Goal: Task Accomplishment & Management: Use online tool/utility

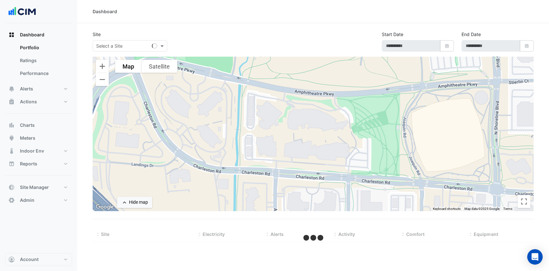
select select "***"
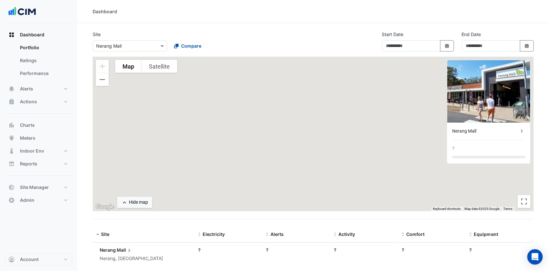
type input "**********"
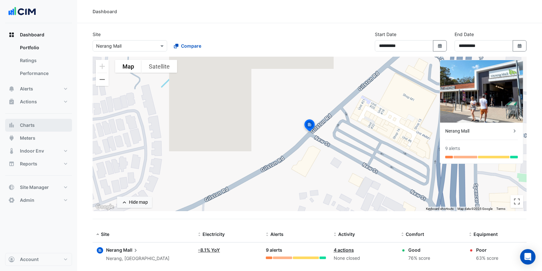
click at [39, 126] on button "Charts" at bounding box center [38, 125] width 67 height 13
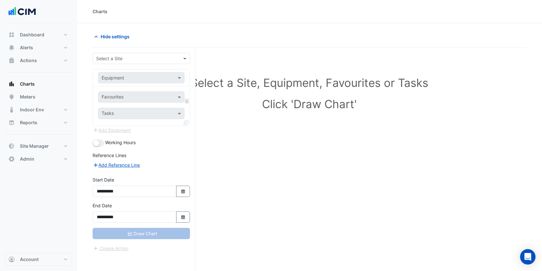
click at [134, 55] on input "text" at bounding box center [134, 58] width 77 height 7
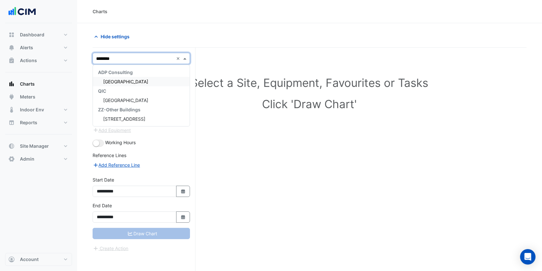
type input "********"
click at [128, 100] on span "Canberra Centre" at bounding box center [125, 99] width 45 height 5
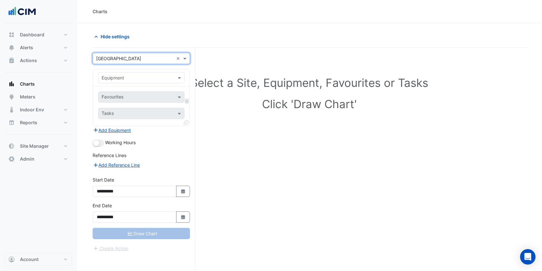
click at [180, 77] on span at bounding box center [180, 77] width 8 height 7
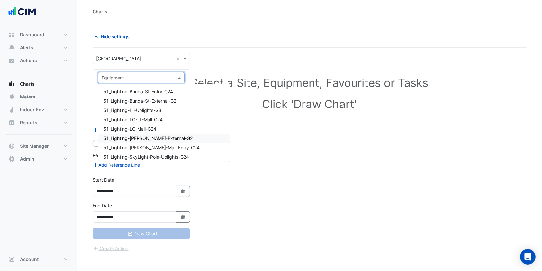
click at [128, 75] on input "text" at bounding box center [135, 78] width 67 height 7
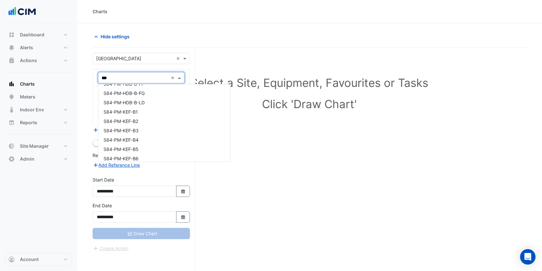
scroll to position [171, 0]
type input "***"
click at [239, 52] on div "Select a Site, Equipment, Favourites or Tasks Click 'Draw Chart'" at bounding box center [310, 172] width 434 height 248
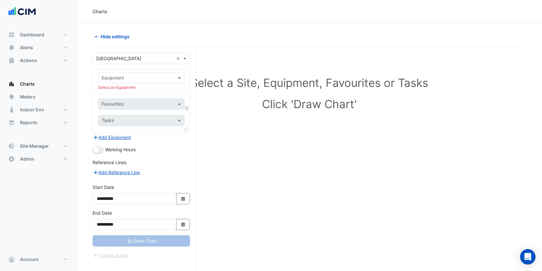
click at [125, 75] on input "text" at bounding box center [135, 78] width 67 height 7
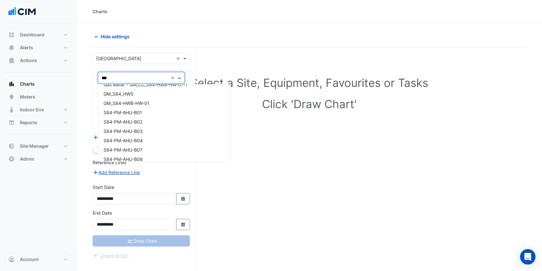
scroll to position [0, 0]
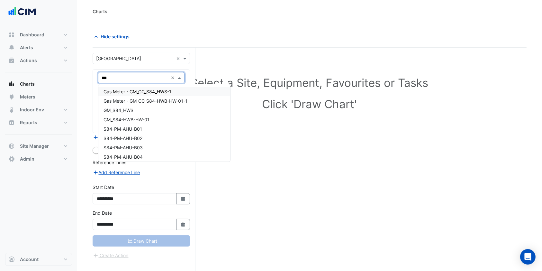
click at [132, 76] on input "***" at bounding box center [135, 78] width 67 height 7
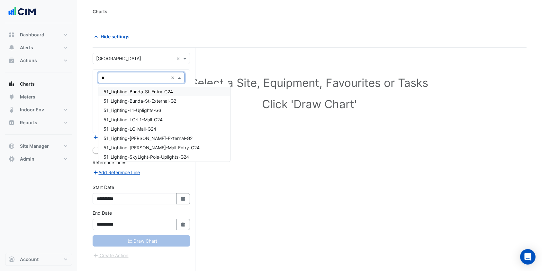
type input "**"
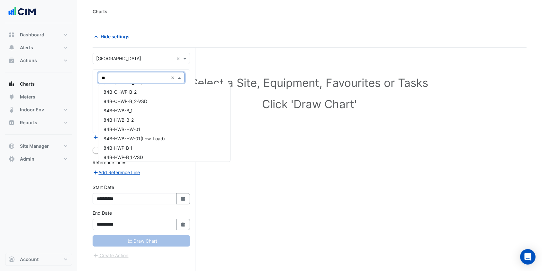
scroll to position [386, 0]
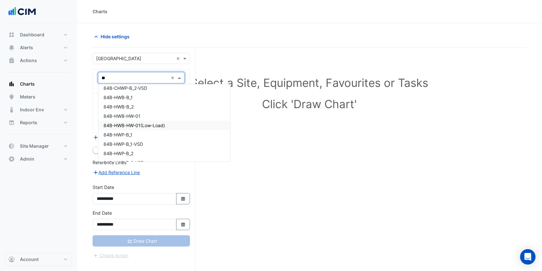
click at [124, 123] on span "84B-HWB-HW-01(Low-Load)" at bounding box center [134, 124] width 61 height 5
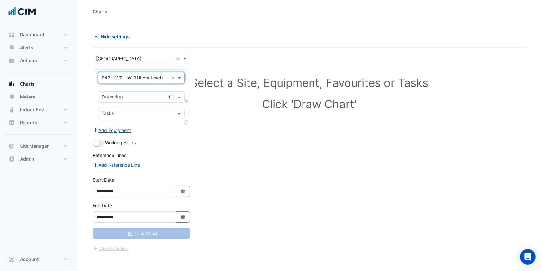
click at [138, 100] on input "text" at bounding box center [134, 97] width 65 height 7
click at [147, 98] on input "text" at bounding box center [138, 97] width 72 height 7
click at [154, 94] on input "text" at bounding box center [138, 97] width 72 height 7
click at [152, 78] on input "text" at bounding box center [135, 78] width 67 height 7
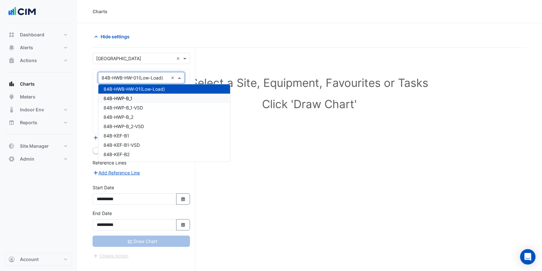
scroll to position [5105, 0]
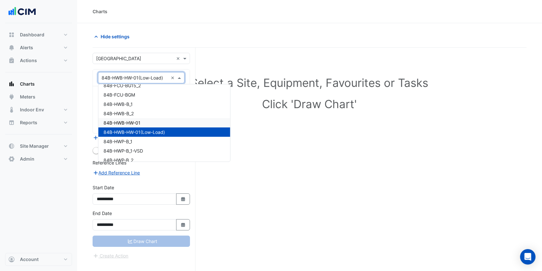
click at [125, 121] on span "84B-HWB-HW-01" at bounding box center [122, 122] width 37 height 5
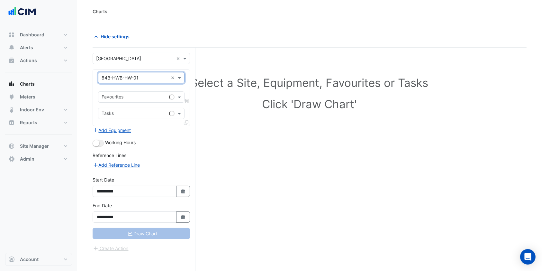
click at [140, 95] on input "text" at bounding box center [134, 97] width 65 height 7
click at [145, 78] on input "text" at bounding box center [135, 78] width 67 height 7
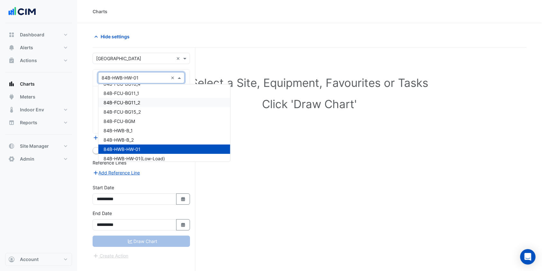
scroll to position [5096, 0]
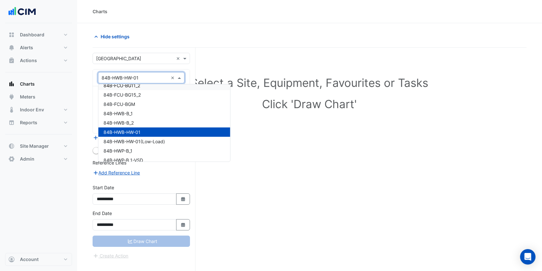
click at [153, 44] on div "Hide settings" at bounding box center [310, 39] width 434 height 17
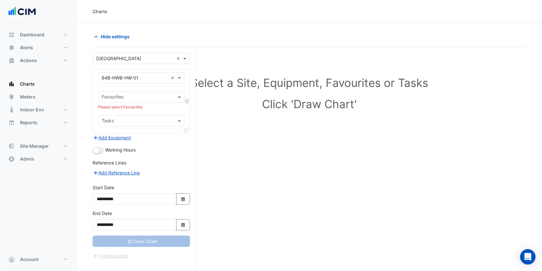
click at [131, 92] on div "Favourites" at bounding box center [135, 97] width 75 height 10
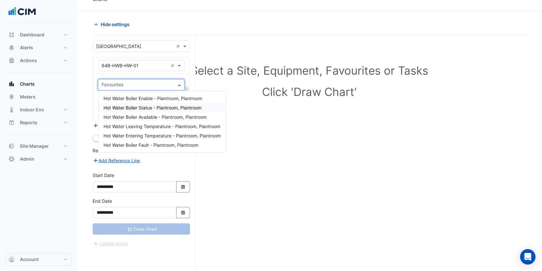
scroll to position [24, 0]
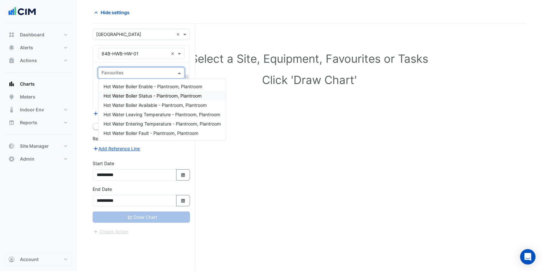
click at [149, 96] on span "Hot Water Boiler Status - Plantroom, Plantroom" at bounding box center [153, 95] width 98 height 5
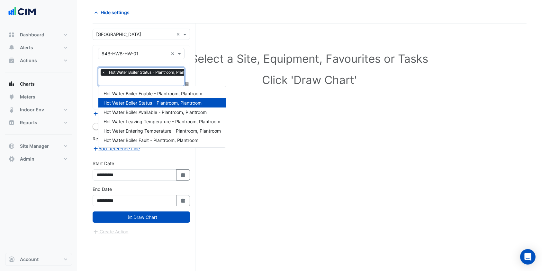
click at [152, 83] on input "text" at bounding box center [150, 81] width 97 height 7
click at [142, 132] on span "Hot Water Entering Temperature - Plantroom, Plantroom" at bounding box center [162, 130] width 117 height 5
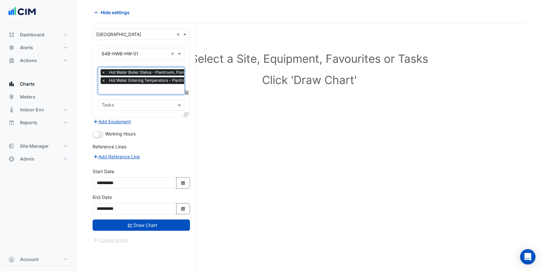
click at [188, 112] on icon at bounding box center [186, 114] width 5 height 5
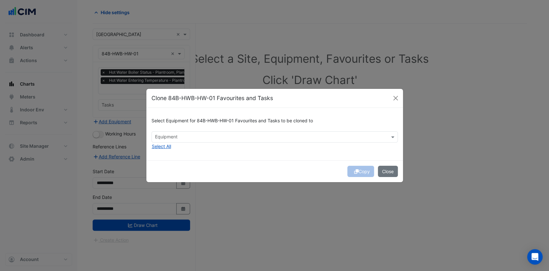
click at [201, 136] on input "text" at bounding box center [271, 137] width 232 height 7
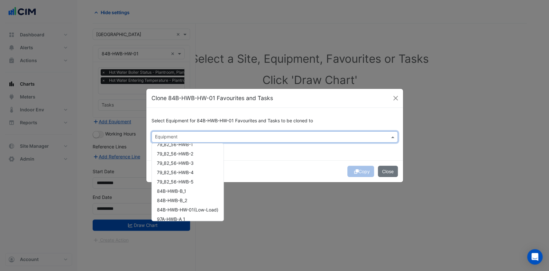
scroll to position [43, 0]
click at [178, 173] on span "84B-HWB-B_1" at bounding box center [171, 172] width 29 height 5
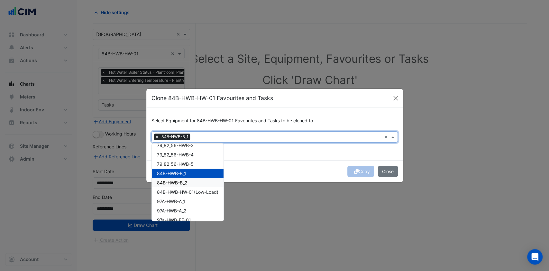
click at [174, 180] on span "84B-HWB-B_2" at bounding box center [172, 182] width 30 height 5
click at [187, 241] on ngb-modal-window "Clone 84B-HWB-HW-01 Favourites and Tasks Select Equipment for 84B-HWB-HW-01 Fav…" at bounding box center [274, 135] width 549 height 271
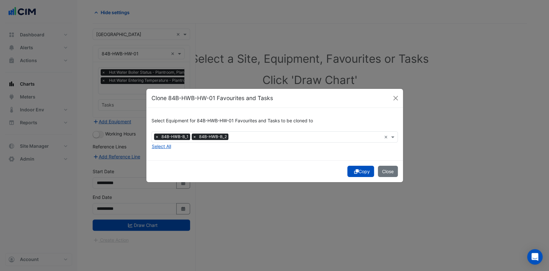
click at [354, 171] on icon "submit" at bounding box center [356, 171] width 5 height 5
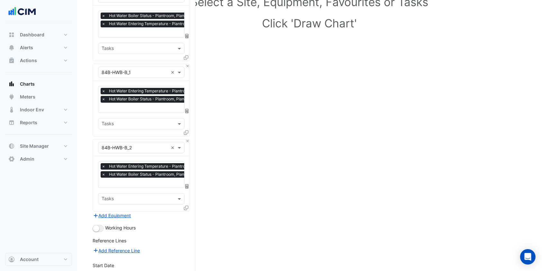
scroll to position [148, 0]
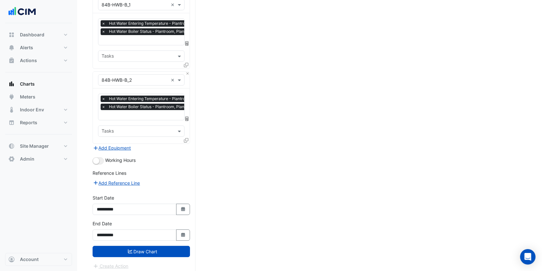
click at [180, 207] on icon "Select Date" at bounding box center [183, 209] width 6 height 5
select select "*"
select select "****"
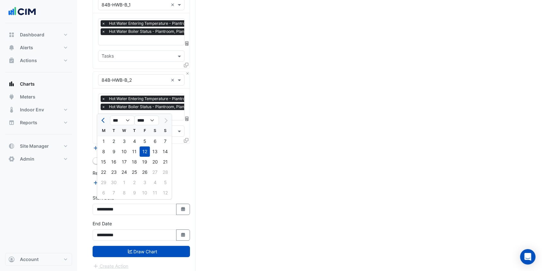
click at [101, 116] on button "Previous month" at bounding box center [104, 120] width 8 height 10
select select "*"
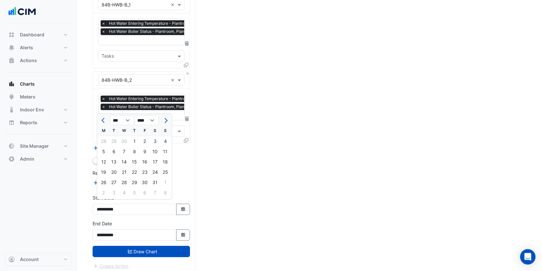
click at [138, 139] on div "1" at bounding box center [134, 141] width 10 height 10
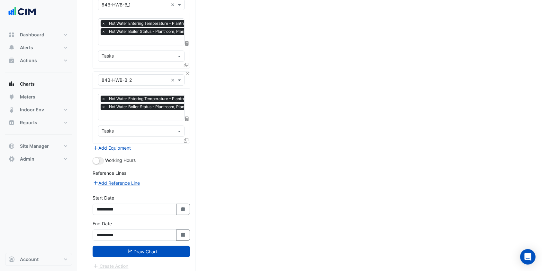
type input "**********"
click at [132, 246] on button "Draw Chart" at bounding box center [141, 251] width 97 height 11
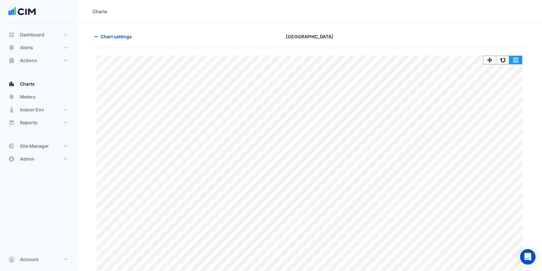
click at [511, 59] on button "button" at bounding box center [515, 60] width 13 height 8
click at [471, 52] on div "Print Save as JPEG Save as PNG — 84B-HWB-HW-01 Hot Water Boiler Status Plantroo…" at bounding box center [310, 163] width 434 height 230
click at [499, 57] on button "button" at bounding box center [502, 60] width 13 height 8
click at [518, 57] on button "button" at bounding box center [515, 60] width 13 height 8
click at [482, 47] on div "Chart settings Canberra Centre" at bounding box center [310, 39] width 434 height 17
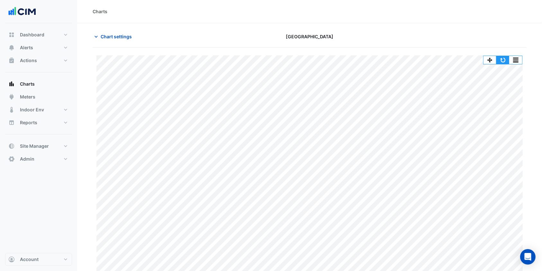
click at [504, 62] on button "button" at bounding box center [502, 60] width 13 height 8
click at [517, 58] on button "button" at bounding box center [515, 60] width 13 height 8
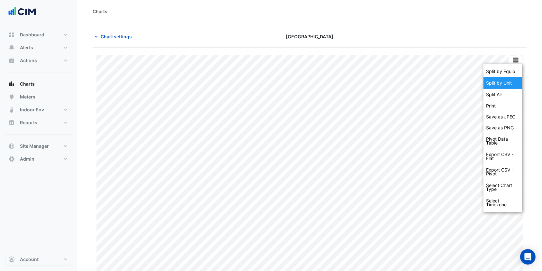
click at [492, 84] on div "Split by Unit" at bounding box center [502, 83] width 39 height 12
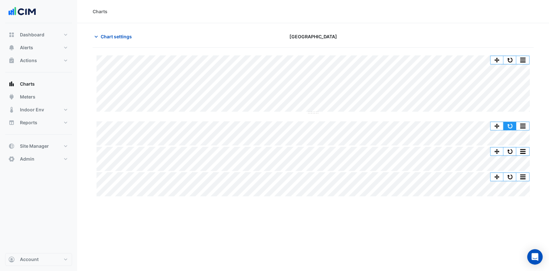
click at [509, 122] on button "button" at bounding box center [509, 126] width 13 height 8
click at [512, 57] on button "button" at bounding box center [509, 60] width 13 height 8
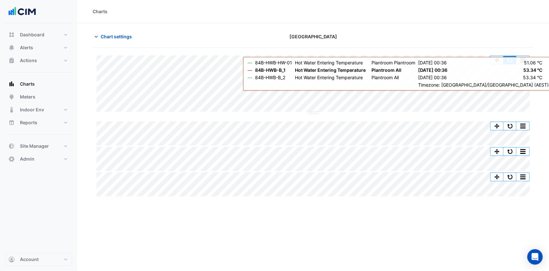
click at [508, 60] on button "button" at bounding box center [509, 60] width 13 height 8
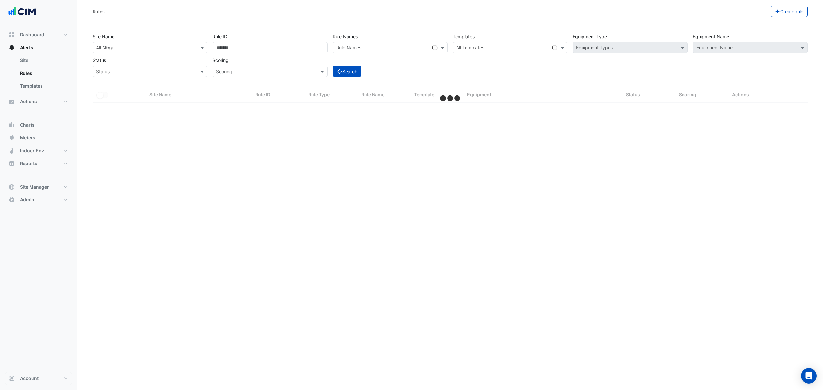
select select "***"
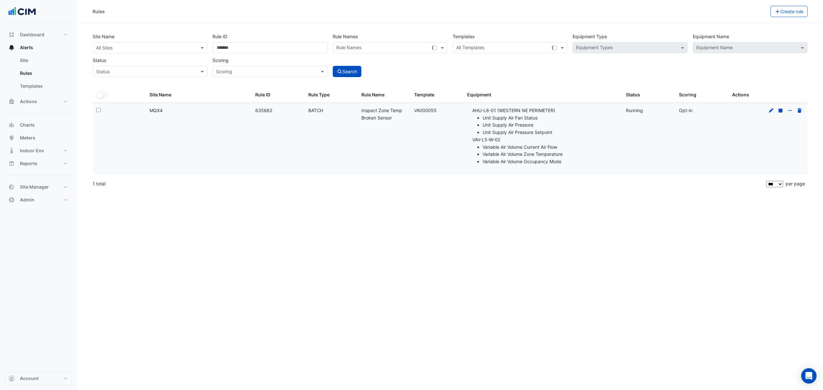
click at [180, 50] on input "text" at bounding box center [143, 48] width 95 height 7
type input "***"
click at [125, 68] on div "MQX4" at bounding box center [119, 70] width 52 height 9
drag, startPoint x: 436, startPoint y: 110, endPoint x: 415, endPoint y: 111, distance: 21.2
click at [415, 111] on div "Template: VAV00055" at bounding box center [436, 110] width 45 height 7
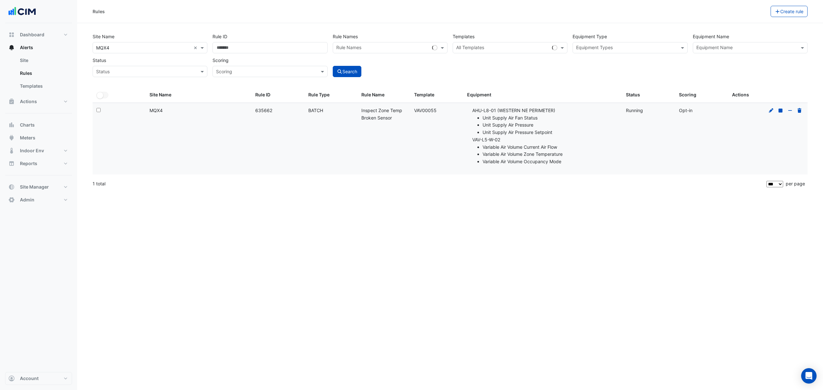
copy div "VAV00055"
click at [519, 50] on input "text" at bounding box center [502, 48] width 93 height 7
paste input "********"
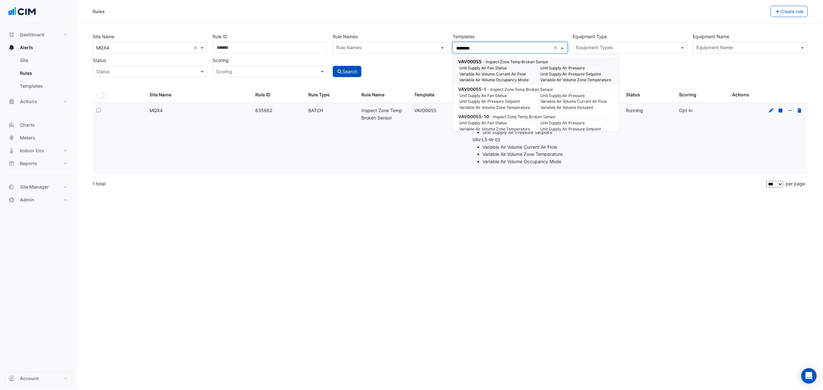
type input "********"
click at [260, 43] on input "******" at bounding box center [269, 47] width 115 height 11
click at [259, 43] on input "******" at bounding box center [269, 47] width 115 height 11
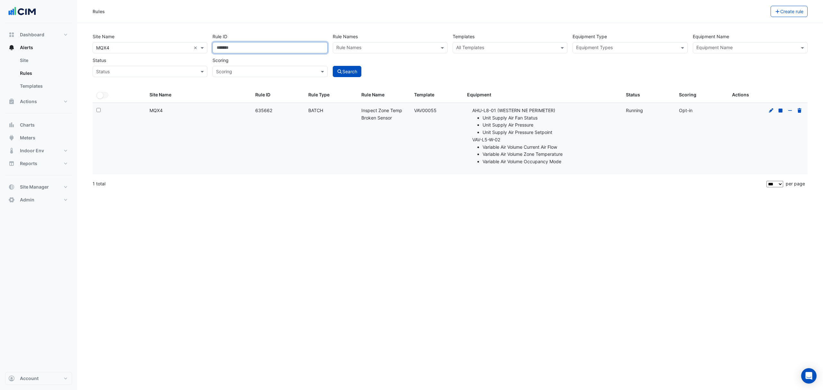
click at [259, 43] on input "******" at bounding box center [269, 47] width 115 height 11
click at [447, 46] on div "Rule Names Rule Names" at bounding box center [390, 42] width 120 height 23
click at [471, 47] on input "text" at bounding box center [506, 48] width 100 height 7
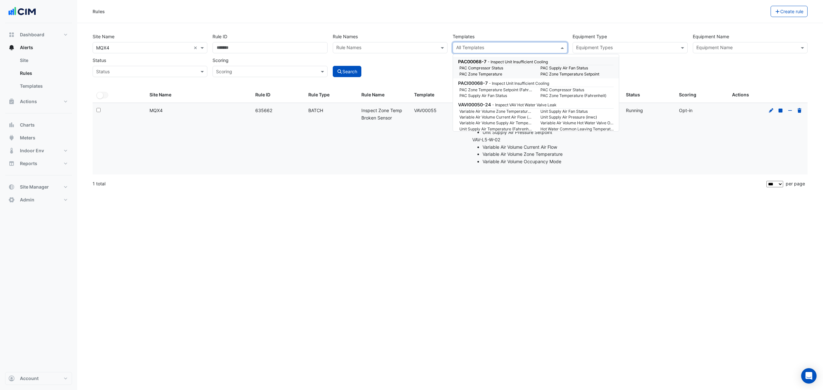
click at [507, 50] on input "text" at bounding box center [506, 48] width 100 height 7
paste input "********"
click at [504, 61] on small "- Inspect Zone Temp Broken Sensor" at bounding box center [516, 61] width 66 height 5
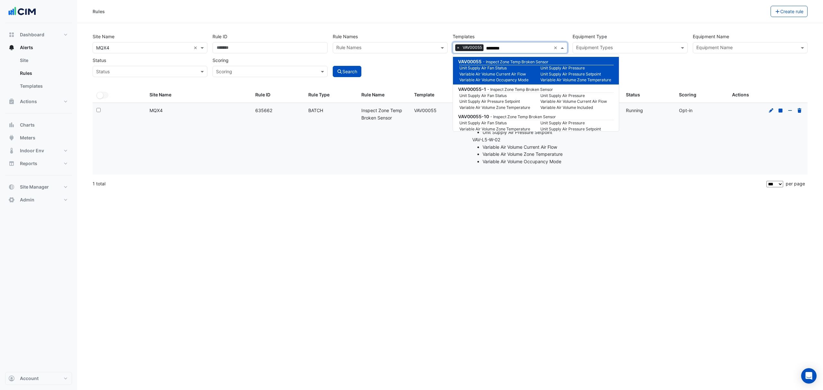
type input "********"
click at [376, 138] on datatable-body-cell "Rule Name: Inspect Zone Temp Broken Sensor" at bounding box center [383, 138] width 53 height 71
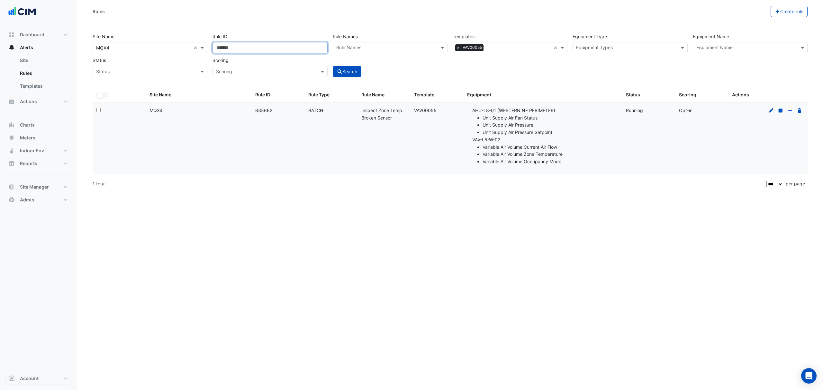
click at [255, 49] on input "******" at bounding box center [269, 47] width 115 height 11
click at [727, 48] on input "text" at bounding box center [746, 48] width 100 height 7
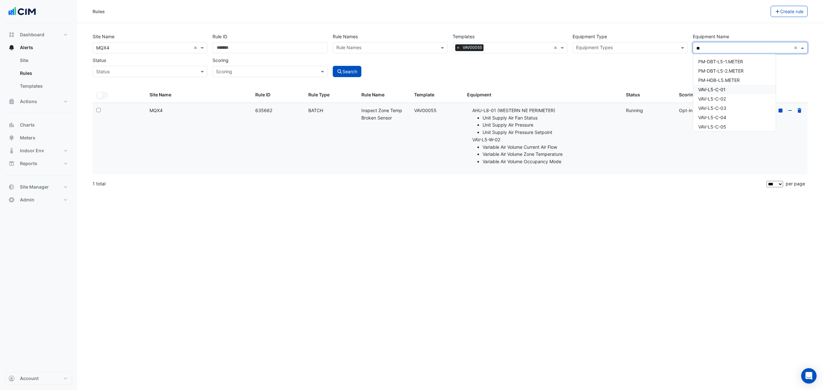
click at [719, 90] on span "VAV-L5-C-01" at bounding box center [711, 89] width 27 height 5
click at [719, 97] on span "VAV-L5-C-02" at bounding box center [712, 98] width 28 height 5
click at [716, 106] on span "VAV-L5-C-03" at bounding box center [712, 107] width 28 height 5
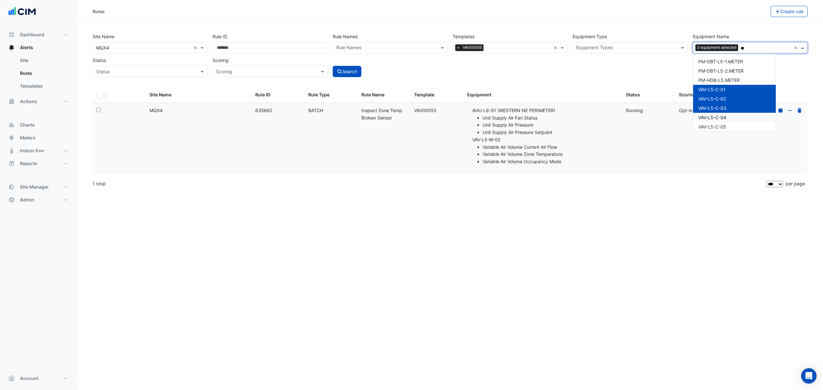
click at [715, 114] on div "VAV-L5-C-04" at bounding box center [734, 117] width 83 height 9
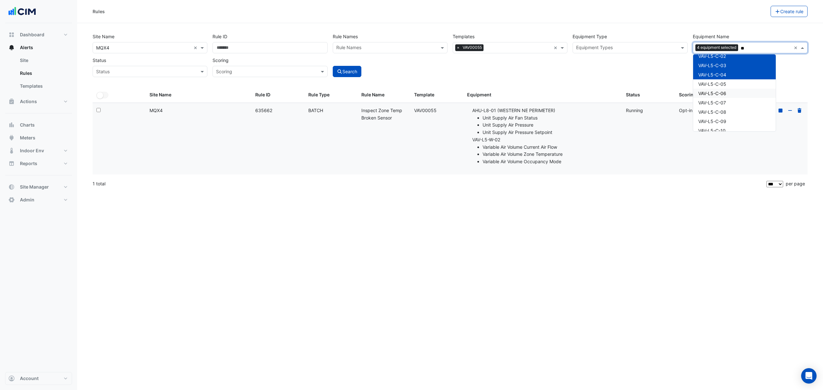
click at [724, 84] on span "VAV-L5-C-05" at bounding box center [712, 83] width 28 height 5
click at [723, 91] on span "VAV-L5-C-06" at bounding box center [712, 93] width 28 height 5
drag, startPoint x: 722, startPoint y: 101, endPoint x: 722, endPoint y: 105, distance: 4.5
click at [722, 102] on span "VAV-L5-C-07" at bounding box center [712, 102] width 28 height 5
drag, startPoint x: 722, startPoint y: 111, endPoint x: 722, endPoint y: 117, distance: 6.1
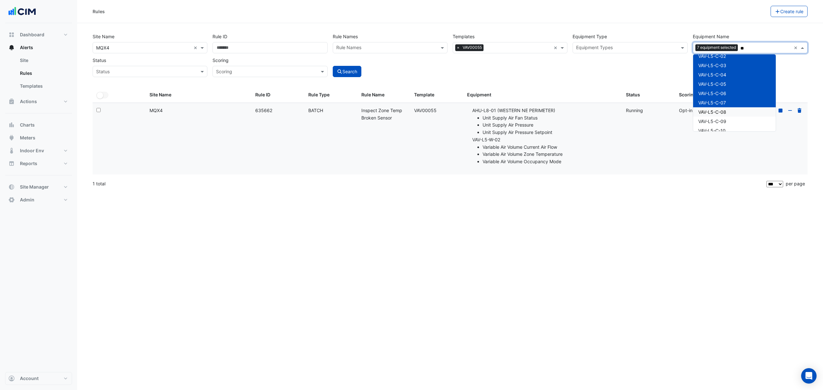
click at [722, 113] on span "VAV-L5-C-08" at bounding box center [712, 111] width 28 height 5
drag, startPoint x: 722, startPoint y: 119, endPoint x: 720, endPoint y: 114, distance: 5.3
click at [722, 121] on span "VAV-L5-C-09" at bounding box center [712, 121] width 28 height 5
click at [721, 87] on span "VAV-L5-C-10" at bounding box center [711, 87] width 27 height 5
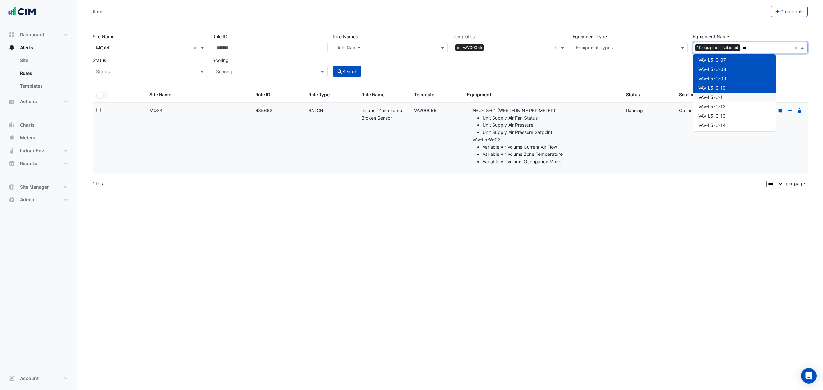
click at [721, 94] on div "VAV-L5-C-11" at bounding box center [734, 97] width 83 height 9
click at [721, 107] on span "VAV-L5-C-12" at bounding box center [711, 106] width 27 height 5
click at [721, 115] on span "VAV-L5-C-13" at bounding box center [711, 115] width 27 height 5
click at [720, 83] on span "VAV-L5-C-14" at bounding box center [711, 81] width 27 height 5
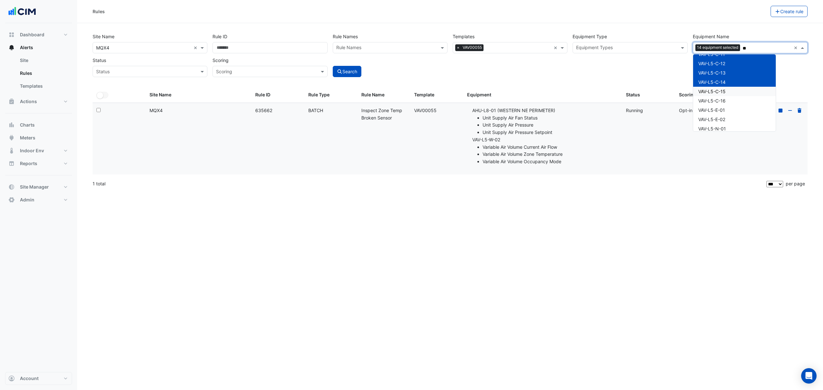
click at [719, 93] on span "VAV-L5-C-15" at bounding box center [711, 91] width 27 height 5
click at [718, 102] on span "VAV-L5-C-16" at bounding box center [711, 100] width 27 height 5
click at [717, 109] on span "VAV-L5-E-01" at bounding box center [711, 109] width 27 height 5
type input "**"
click at [713, 120] on span "VAV-L5-E-02" at bounding box center [711, 119] width 27 height 5
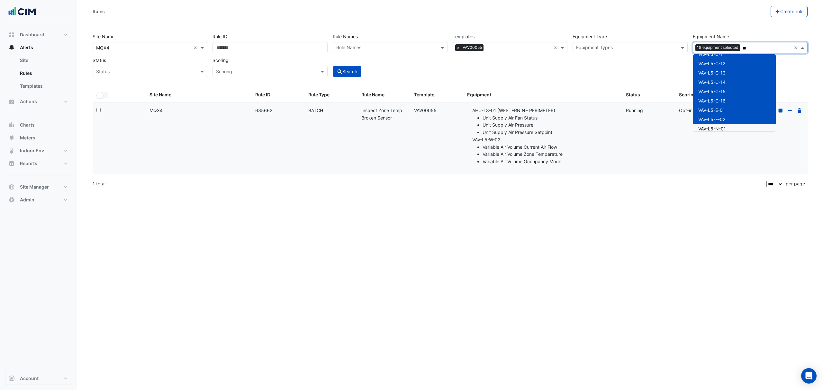
click at [713, 129] on span "VAV-L5-N-01" at bounding box center [712, 128] width 28 height 5
click at [717, 97] on span "VAV-L5-N-02" at bounding box center [712, 95] width 28 height 5
click at [717, 101] on div "VAV-L5-N-03" at bounding box center [734, 104] width 83 height 9
drag, startPoint x: 717, startPoint y: 111, endPoint x: 716, endPoint y: 119, distance: 8.4
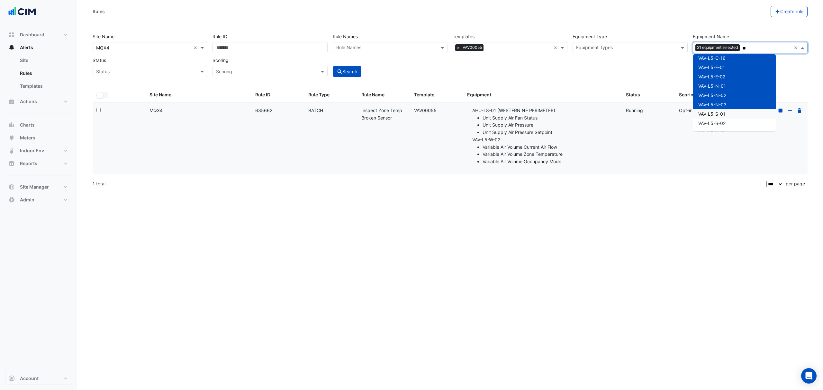
click at [717, 111] on div "VAV-L5-S-01" at bounding box center [734, 113] width 83 height 9
drag, startPoint x: 715, startPoint y: 120, endPoint x: 716, endPoint y: 116, distance: 3.9
click at [715, 121] on span "VAV-L5-S-02" at bounding box center [711, 123] width 27 height 5
click at [718, 89] on span "VAV-L5-W-01" at bounding box center [712, 89] width 28 height 5
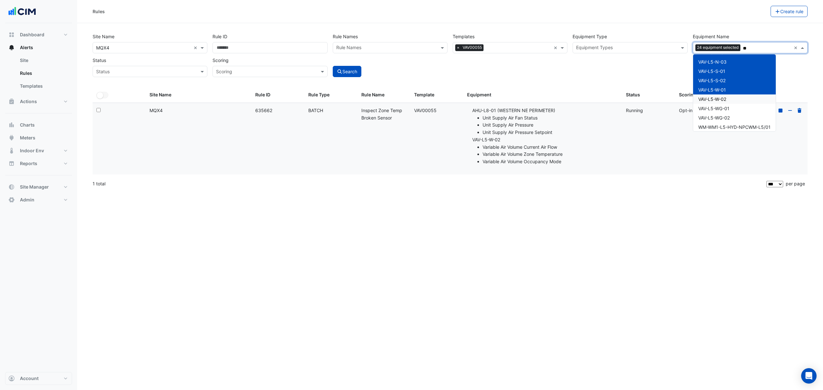
click at [718, 97] on span "VAV-L5-W-02" at bounding box center [712, 98] width 28 height 5
click at [717, 104] on div "VAV-L5-WG-01" at bounding box center [734, 108] width 83 height 9
click at [717, 113] on div "VAV-L5-WG-02" at bounding box center [734, 117] width 83 height 9
click at [666, 80] on div "Site Name × MQX4 × Rule ID Rule Names Rule Names Templates × VAV00055 × Equipme…" at bounding box center [450, 59] width 723 height 57
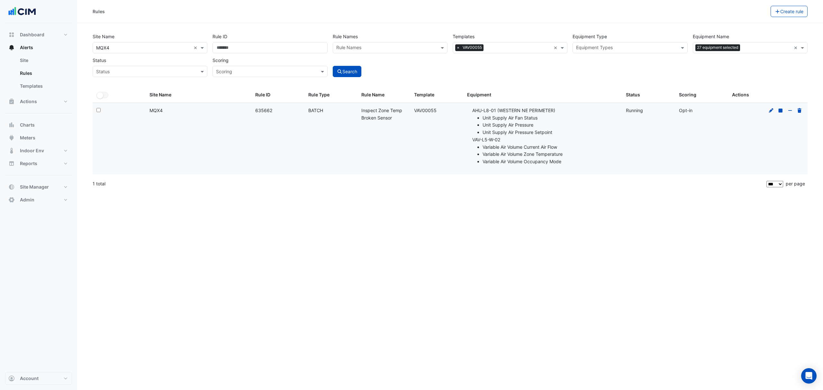
click at [346, 72] on button "Search" at bounding box center [347, 71] width 29 height 11
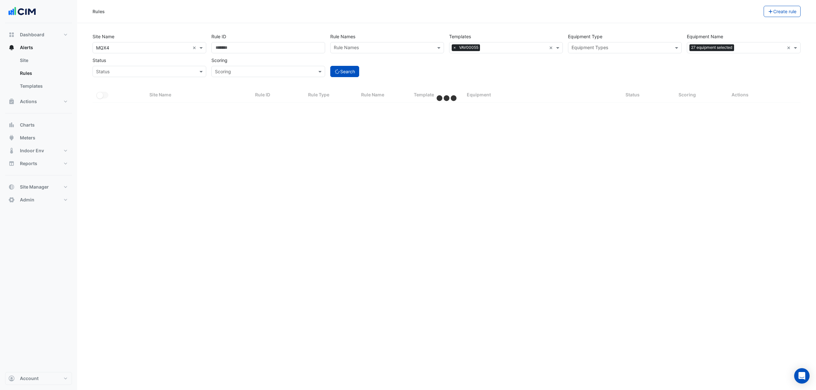
select select "***"
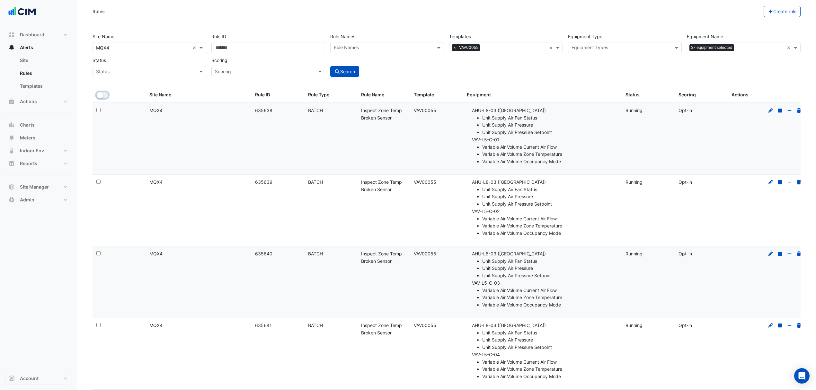
click at [105, 94] on button "All Selected" at bounding box center [102, 95] width 12 height 6
click at [753, 13] on button "Bulk Actions" at bounding box center [744, 11] width 38 height 11
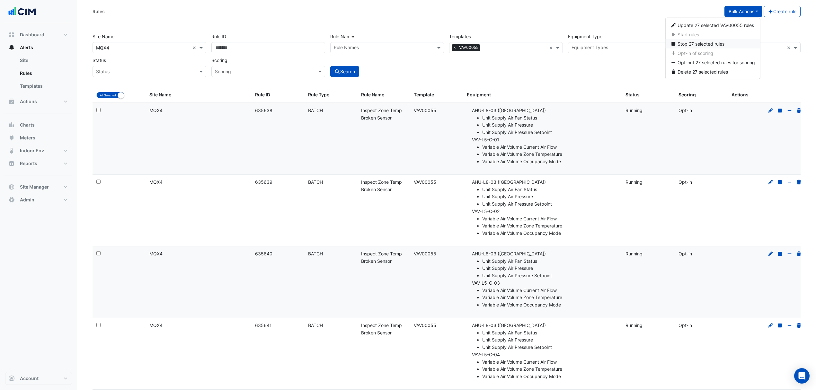
click at [687, 40] on button "Stop 27 selected rules" at bounding box center [713, 43] width 95 height 9
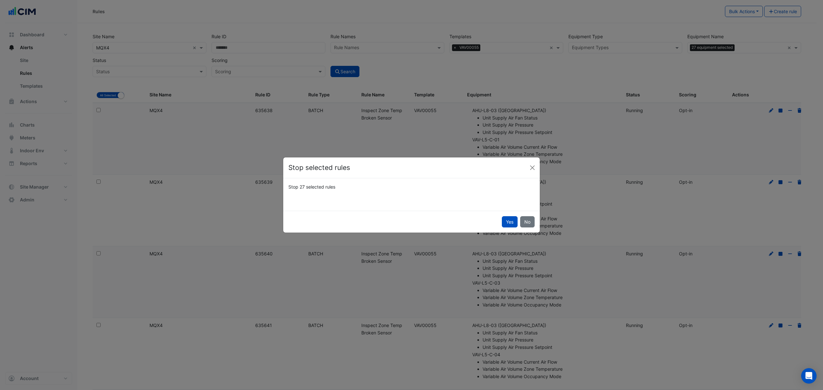
click at [511, 219] on button "Yes" at bounding box center [510, 221] width 16 height 11
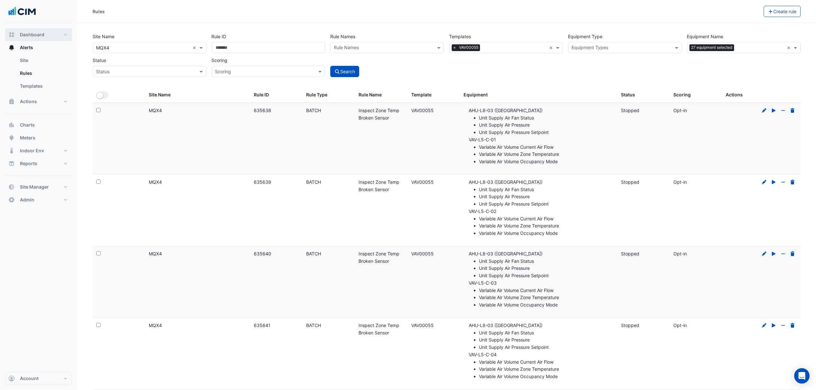
click at [38, 36] on span "Dashboard" at bounding box center [32, 35] width 24 height 6
select select "***"
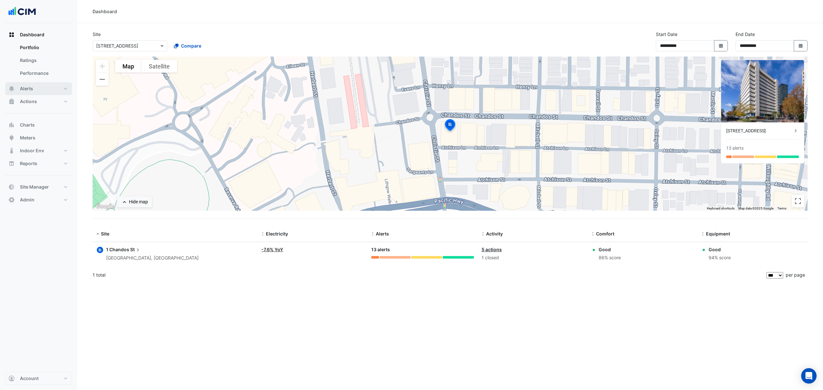
click at [35, 88] on button "Alerts" at bounding box center [38, 88] width 67 height 13
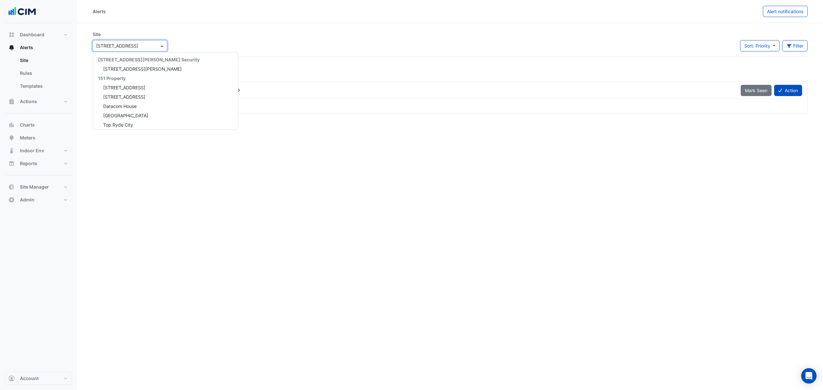
click at [118, 47] on input "text" at bounding box center [123, 46] width 55 height 7
type input "***"
click at [125, 64] on div "JLL QIC" at bounding box center [122, 59] width 58 height 9
click at [121, 68] on span "224 Bunda Street" at bounding box center [124, 68] width 42 height 5
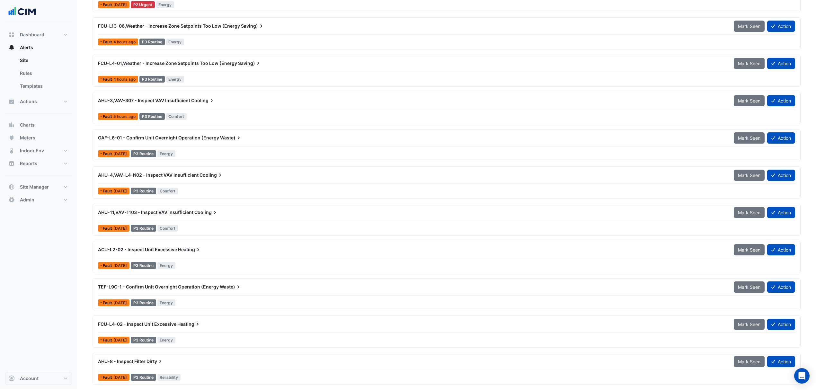
scroll to position [180, 0]
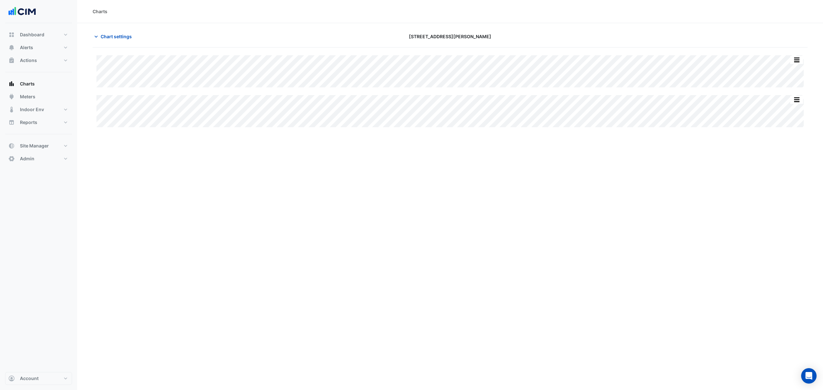
click at [120, 36] on span "Chart settings" at bounding box center [116, 36] width 31 height 7
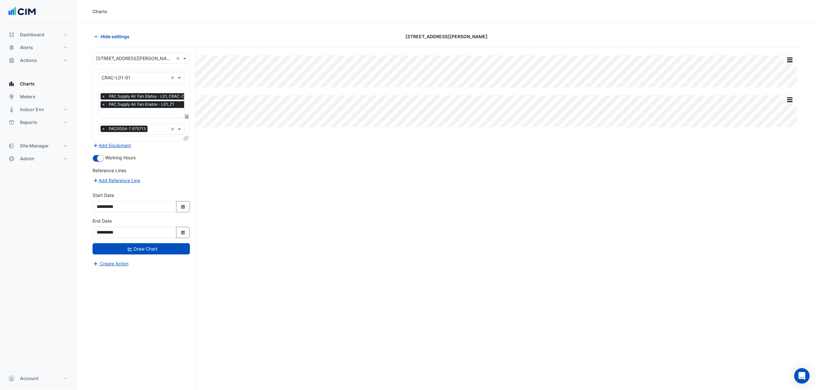
click at [185, 205] on icon "Select Date" at bounding box center [183, 207] width 6 height 5
select select "*"
select select "****"
click at [104, 122] on span "Previous month" at bounding box center [103, 121] width 5 height 5
select select "*"
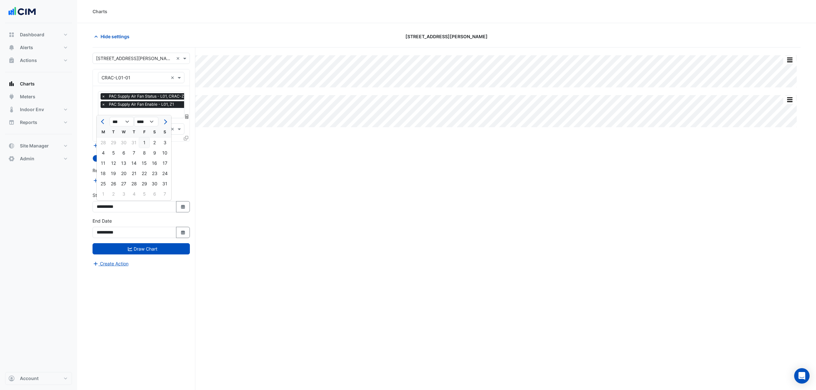
click at [145, 142] on div "1" at bounding box center [144, 143] width 10 height 10
type input "**********"
click at [142, 245] on button "Draw Chart" at bounding box center [141, 248] width 97 height 11
